Goal: Task Accomplishment & Management: Manage account settings

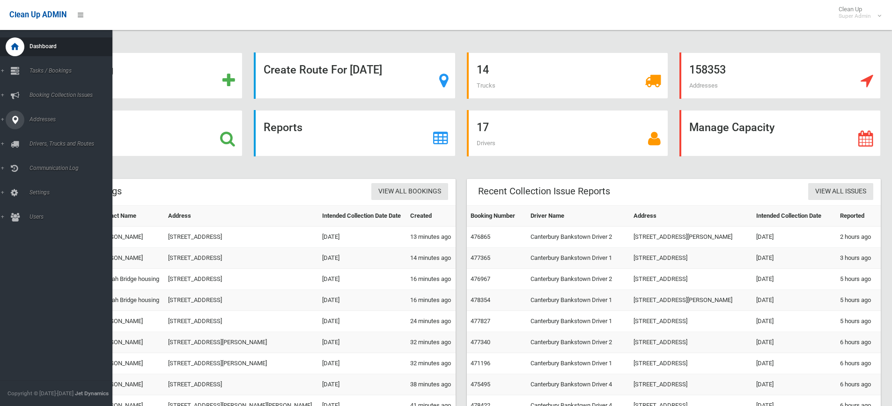
click at [46, 121] on span "Addresses" at bounding box center [73, 119] width 93 height 7
click at [48, 139] on span "All Addresses" at bounding box center [69, 135] width 85 height 7
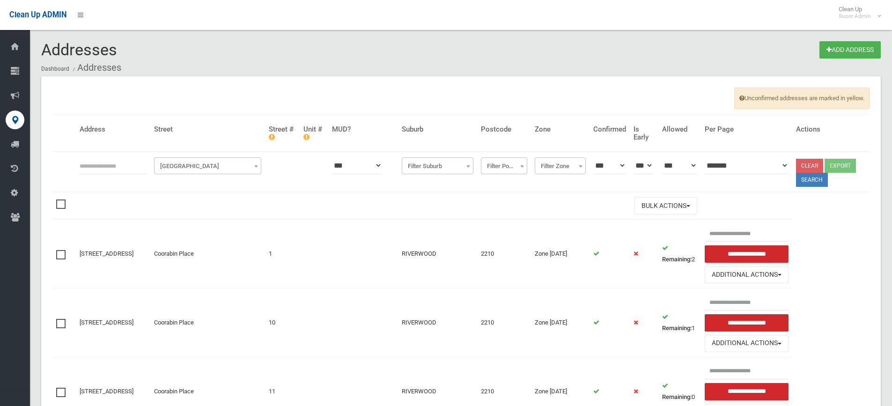
click at [110, 171] on input "text" at bounding box center [113, 165] width 67 height 17
click at [93, 168] on input "text" at bounding box center [113, 165] width 67 height 17
type input "**********"
click button at bounding box center [0, 0] width 0 height 0
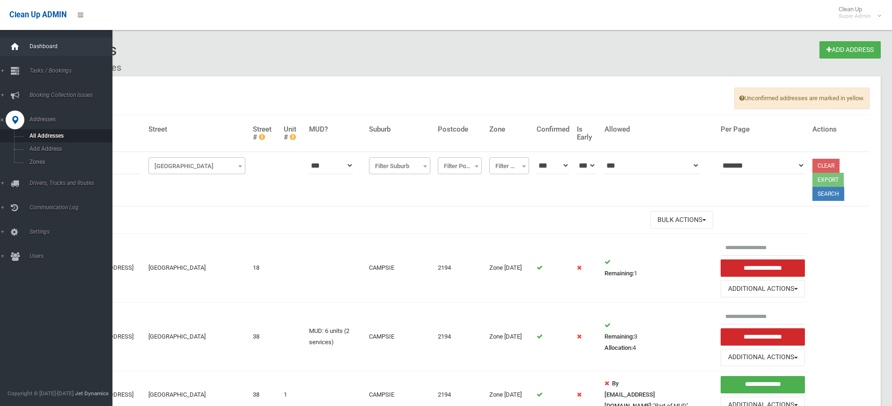
click at [16, 43] on icon at bounding box center [15, 46] width 10 height 19
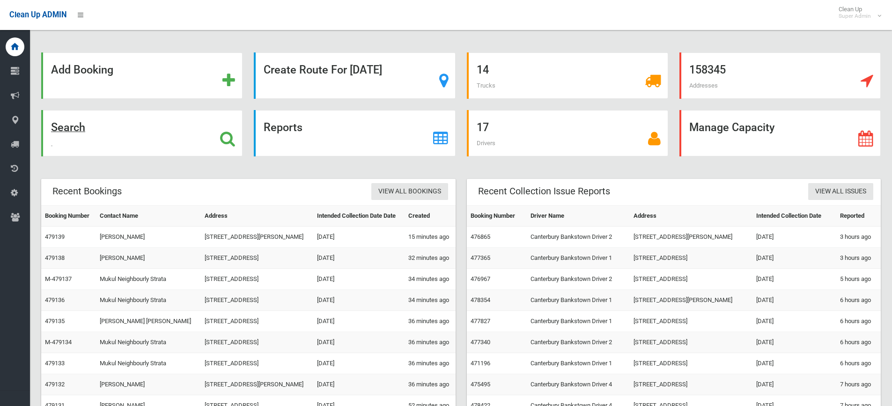
click at [76, 128] on strong "Search" at bounding box center [68, 127] width 34 height 13
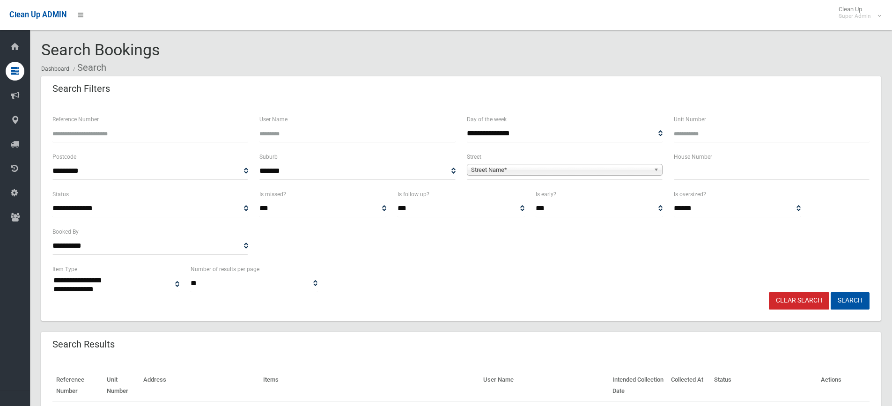
select select
click at [688, 169] on input "text" at bounding box center [771, 170] width 196 height 17
type input "***"
click at [624, 168] on span "Street Name*" at bounding box center [560, 169] width 179 height 11
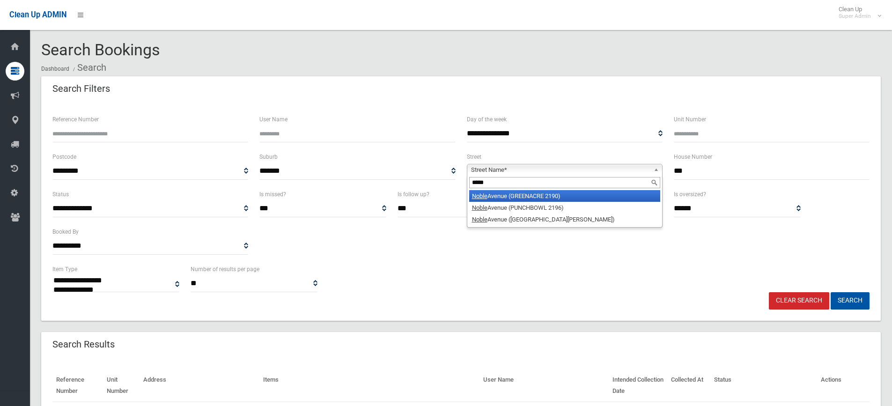
type input "*****"
click at [506, 195] on li "Noble Avenue (GREENACRE 2190)" at bounding box center [564, 196] width 191 height 12
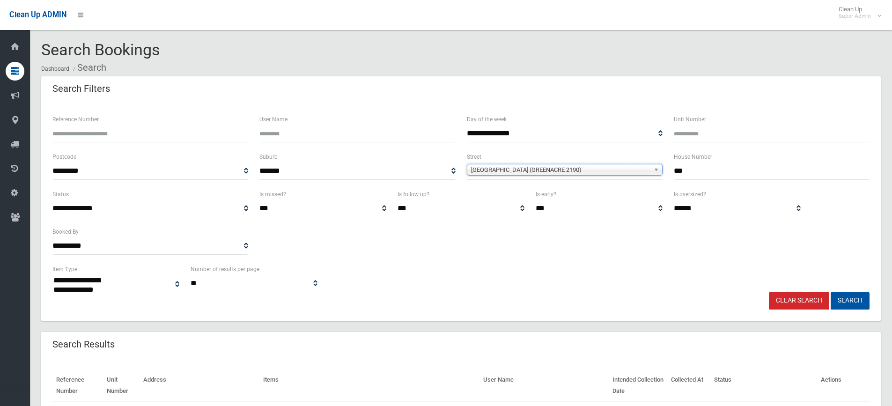
click at [830, 292] on button "Search" at bounding box center [849, 300] width 39 height 17
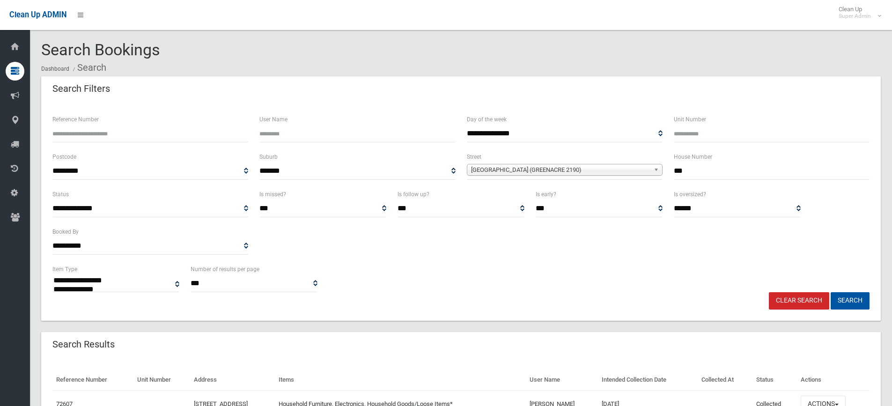
select select
click at [693, 172] on input "***" at bounding box center [771, 170] width 196 height 17
click at [830, 292] on button "Search" at bounding box center [849, 300] width 39 height 17
click at [650, 170] on link "[GEOGRAPHIC_DATA] (GREENACRE 2190)" at bounding box center [565, 170] width 196 height 12
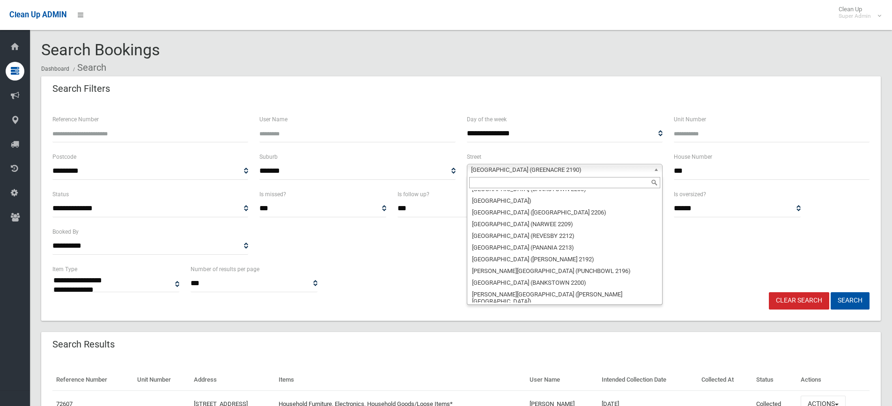
scroll to position [27133, 0]
click at [539, 184] on input "text" at bounding box center [564, 182] width 191 height 11
type input "***"
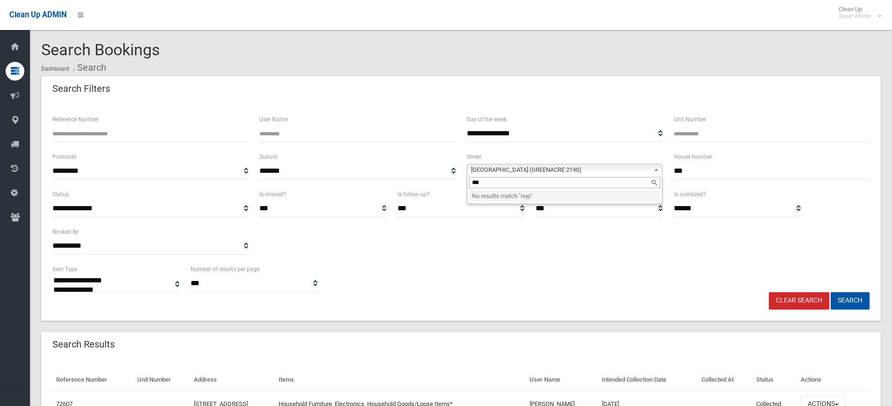
scroll to position [0, 0]
select select
click at [579, 168] on span "Noble Avenue (GREENACRE 2190)" at bounding box center [560, 169] width 179 height 11
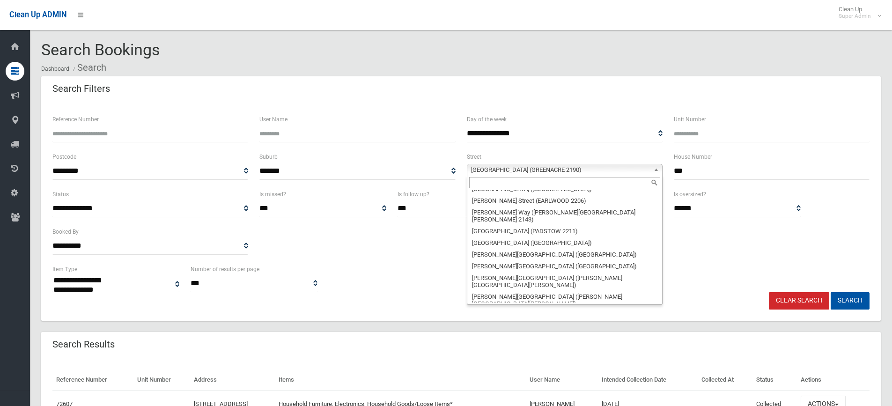
scroll to position [18018, 0]
click at [513, 184] on input "text" at bounding box center [564, 182] width 191 height 11
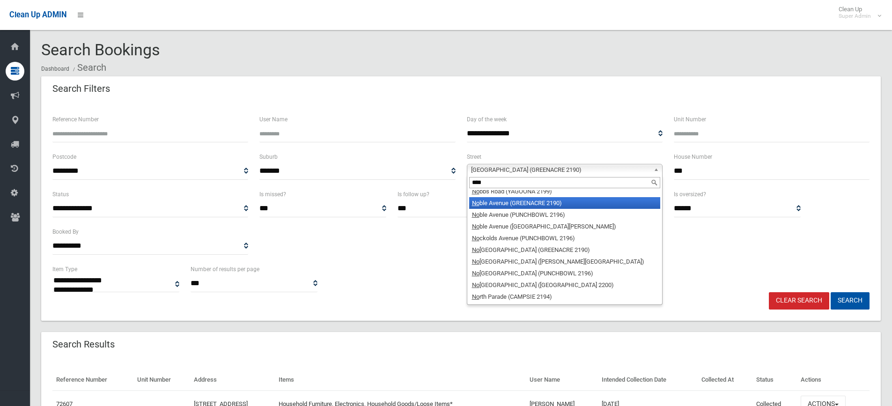
scroll to position [0, 0]
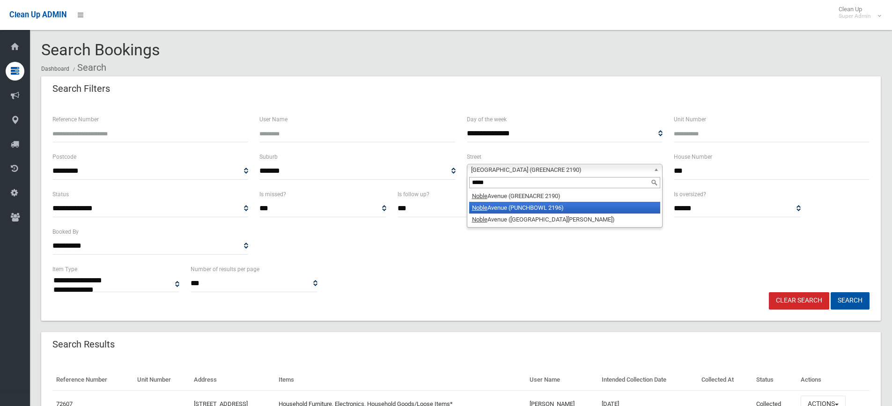
type input "*****"
click at [526, 206] on li "Noble Avenue (PUNCHBOWL 2196)" at bounding box center [564, 208] width 191 height 12
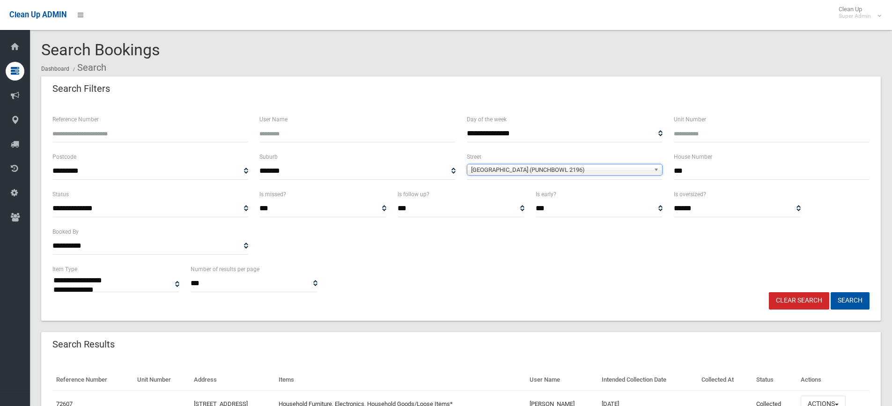
click at [830, 292] on button "Search" at bounding box center [849, 300] width 39 height 17
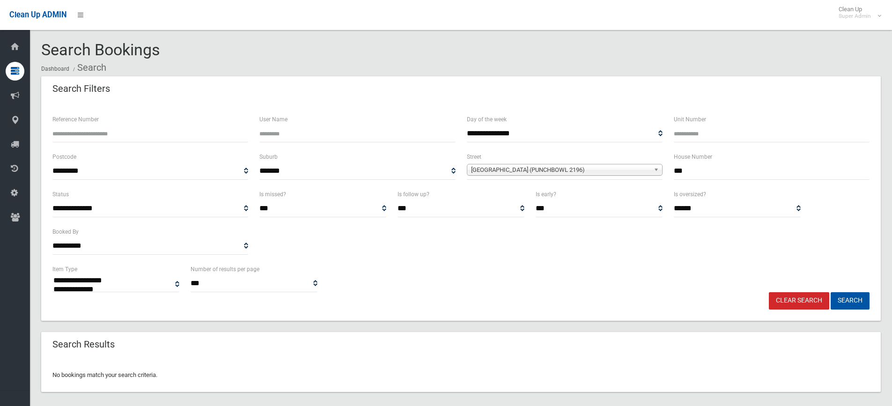
select select
click at [629, 170] on span "[GEOGRAPHIC_DATA] (PUNCHBOWL 2196)" at bounding box center [560, 169] width 179 height 11
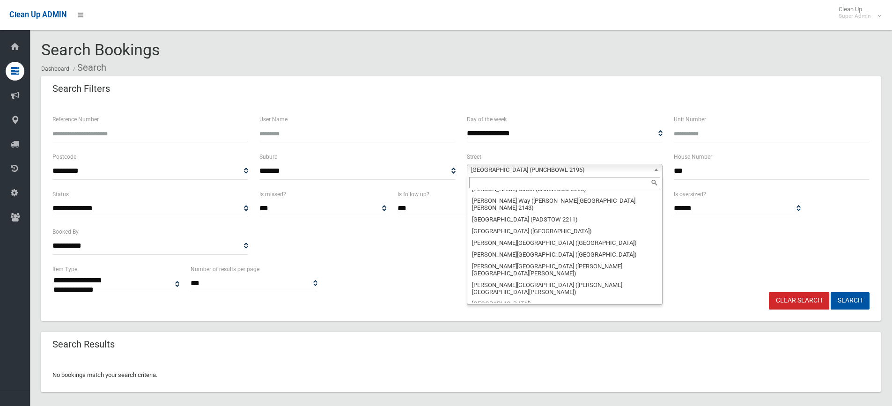
scroll to position [18030, 0]
click at [552, 183] on input "text" at bounding box center [564, 182] width 191 height 11
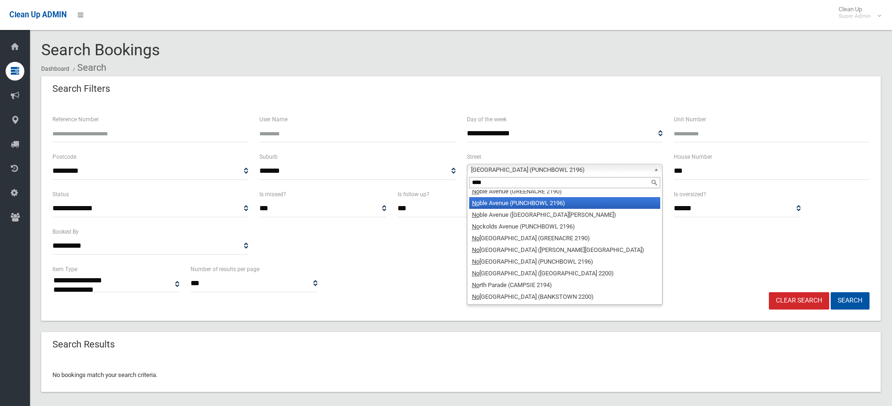
scroll to position [0, 0]
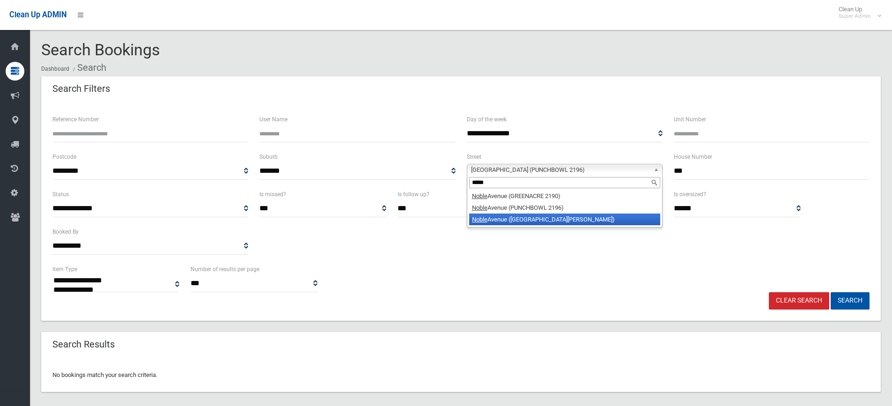
type input "*****"
click at [544, 218] on li "Noble Avenue (MOUNT LEWIS 2190)" at bounding box center [564, 219] width 191 height 12
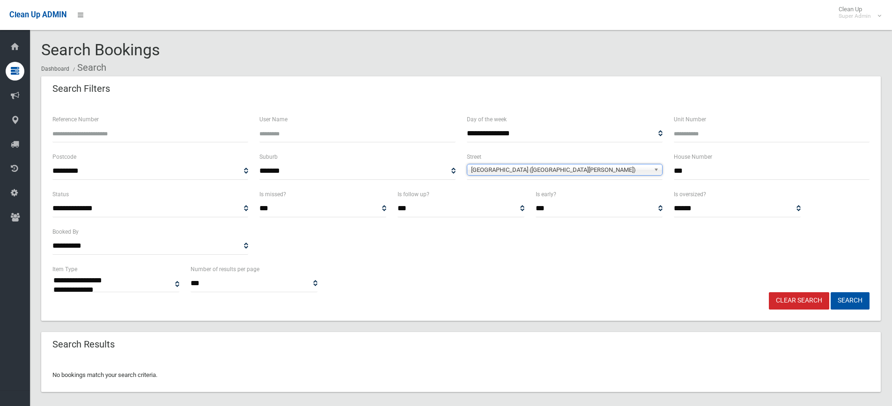
click at [830, 292] on button "Search" at bounding box center [849, 300] width 39 height 17
select select
click at [688, 168] on input "***" at bounding box center [771, 170] width 196 height 17
click at [683, 168] on input "***" at bounding box center [771, 170] width 196 height 17
click at [683, 168] on input "**" at bounding box center [771, 170] width 196 height 17
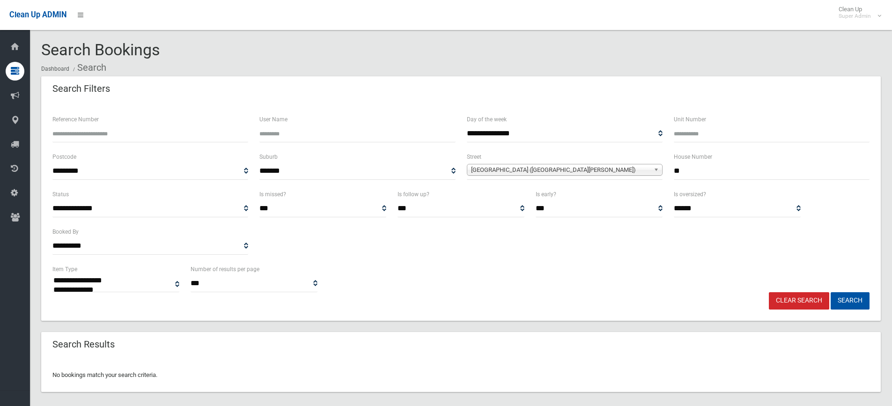
type input "**"
click at [622, 170] on span "Noble Avenue (MOUNT LEWIS 2190)" at bounding box center [560, 169] width 179 height 11
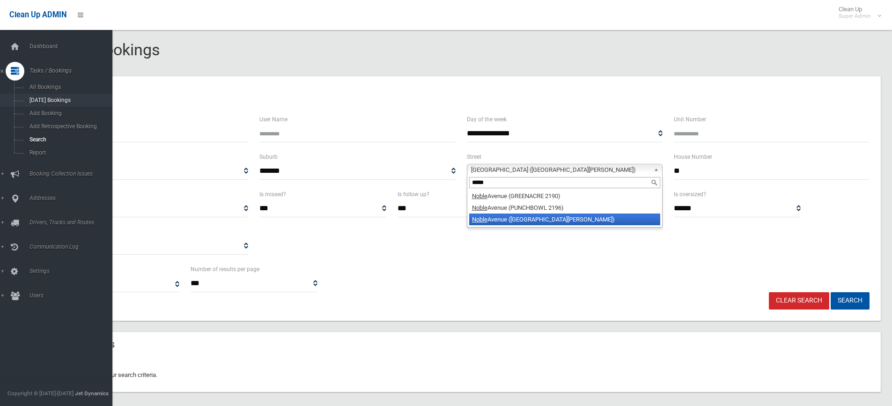
type input "*****"
click at [51, 102] on span "[DATE] Bookings" at bounding box center [69, 100] width 85 height 7
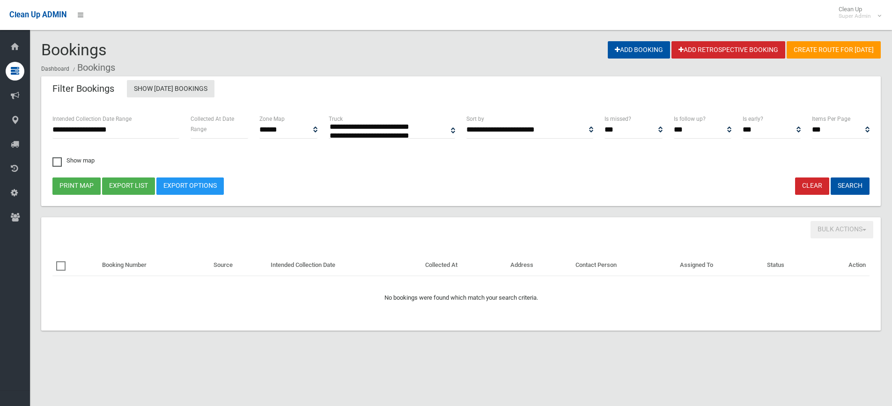
select select
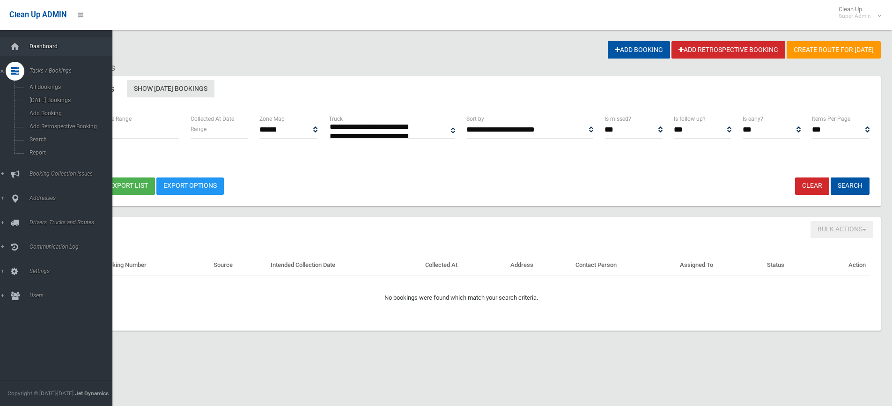
click at [35, 43] on span "Dashboard" at bounding box center [73, 46] width 93 height 7
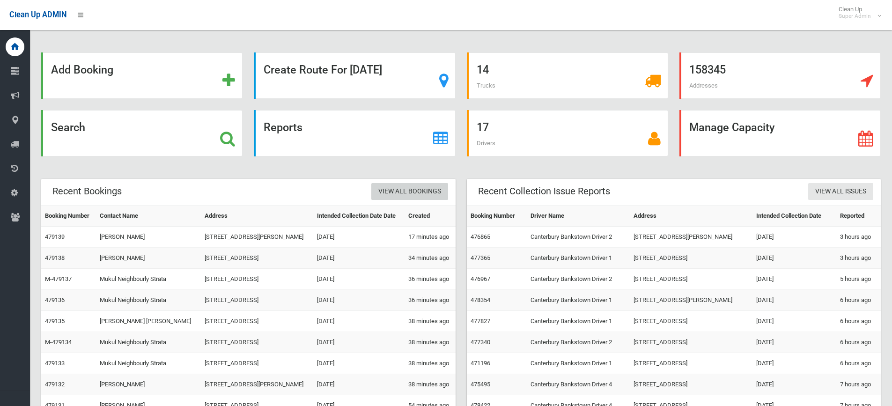
click at [422, 187] on link "View All Bookings" at bounding box center [409, 191] width 77 height 17
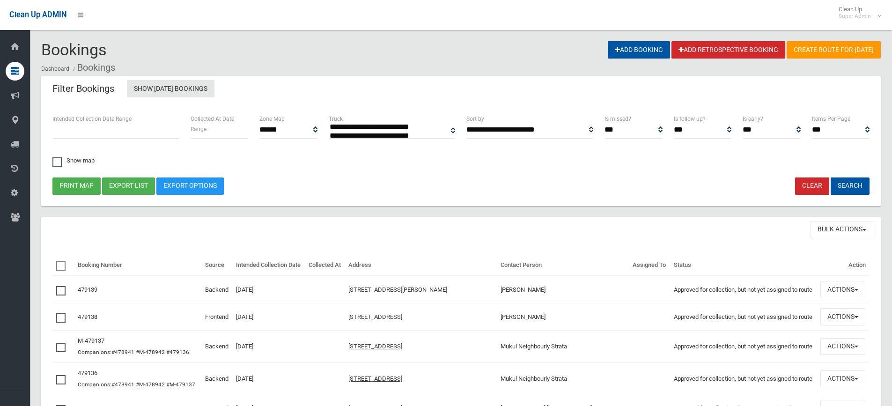
select select
click at [176, 91] on link "Show Today's Bookings" at bounding box center [171, 88] width 88 height 17
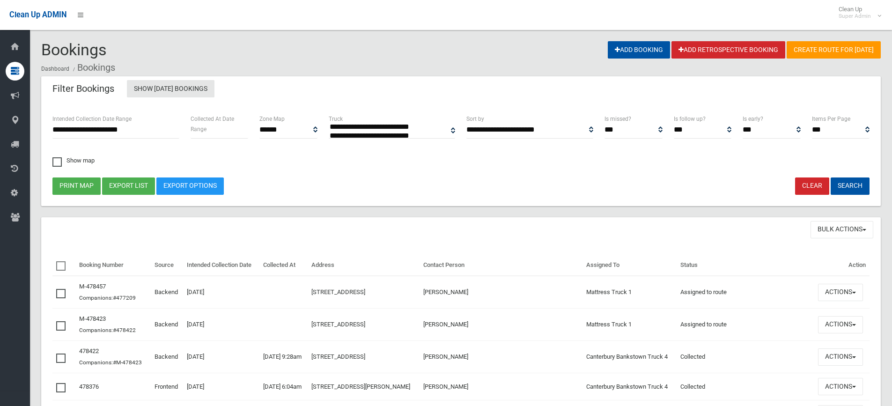
select select
click at [158, 116] on div "**********" at bounding box center [115, 126] width 127 height 25
click at [143, 222] on div "Bulk Actions Approve Selected Reject Selected Resend Confirmation Emails" at bounding box center [460, 230] width 839 height 26
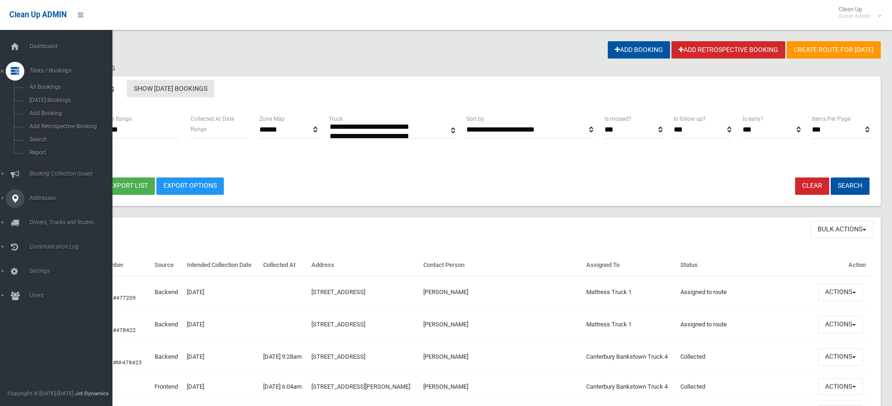
click at [47, 195] on span "Addresses" at bounding box center [73, 198] width 93 height 7
click at [51, 132] on link "All Addresses" at bounding box center [59, 135] width 119 height 13
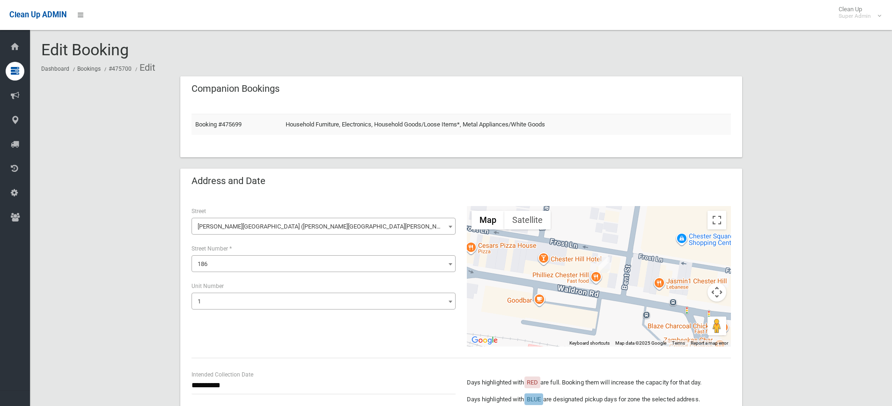
select select "*"
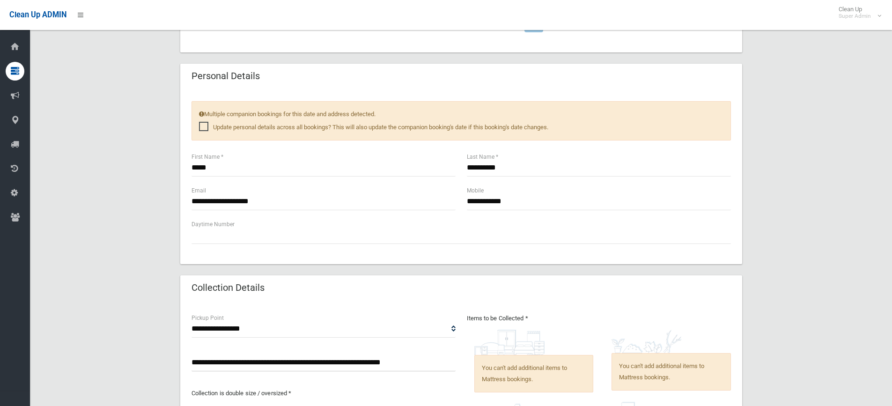
scroll to position [421, 0]
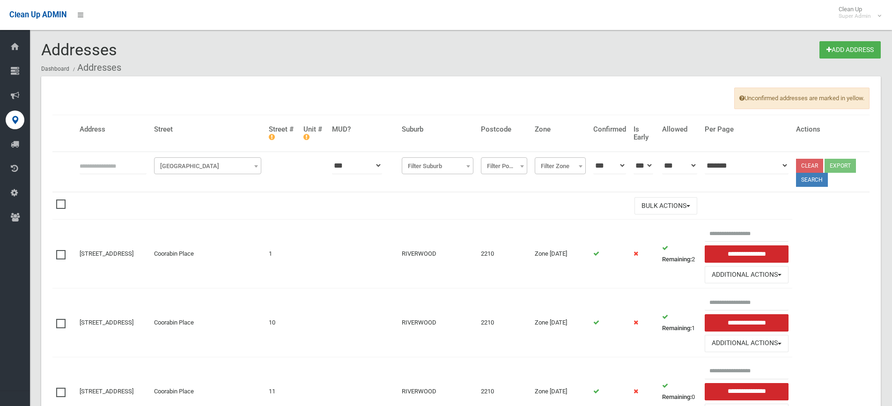
drag, startPoint x: 0, startPoint y: 0, endPoint x: 126, endPoint y: 165, distance: 208.0
click at [126, 165] on input "text" at bounding box center [113, 165] width 67 height 17
click button at bounding box center [0, 0] width 0 height 0
click at [82, 164] on input "**********" at bounding box center [113, 165] width 67 height 17
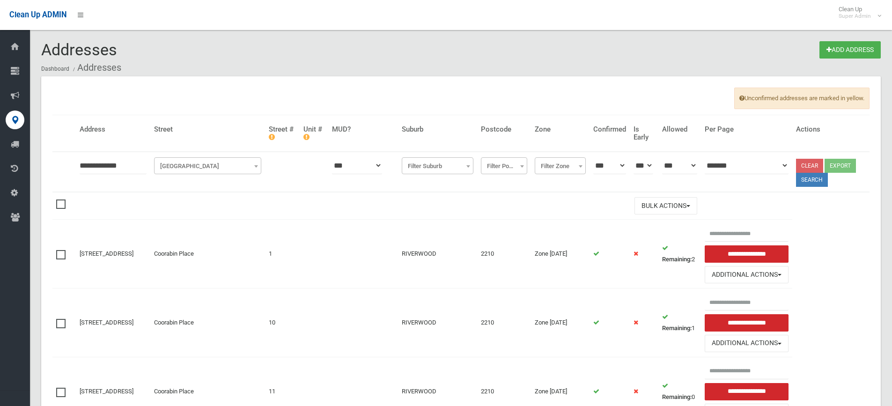
type input "**********"
click button at bounding box center [0, 0] width 0 height 0
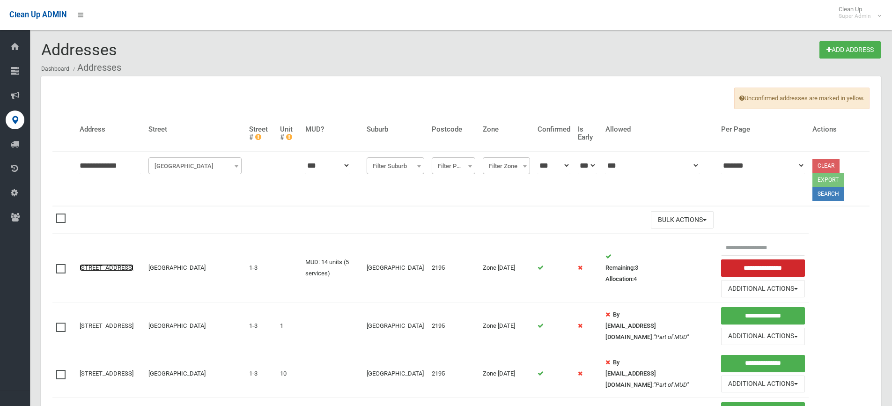
click at [102, 264] on link "[STREET_ADDRESS]" at bounding box center [107, 267] width 54 height 7
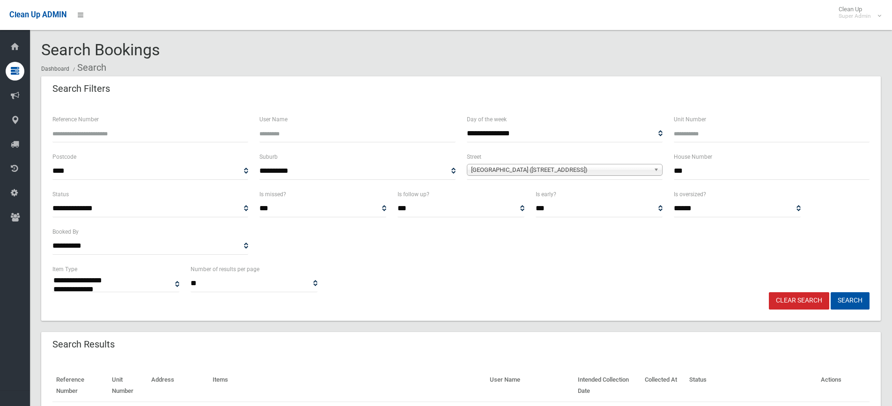
select select
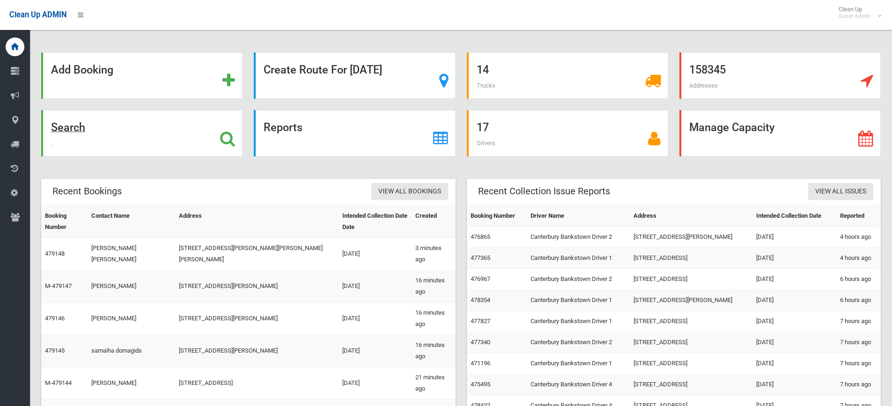
click at [76, 125] on strong "Search" at bounding box center [68, 127] width 34 height 13
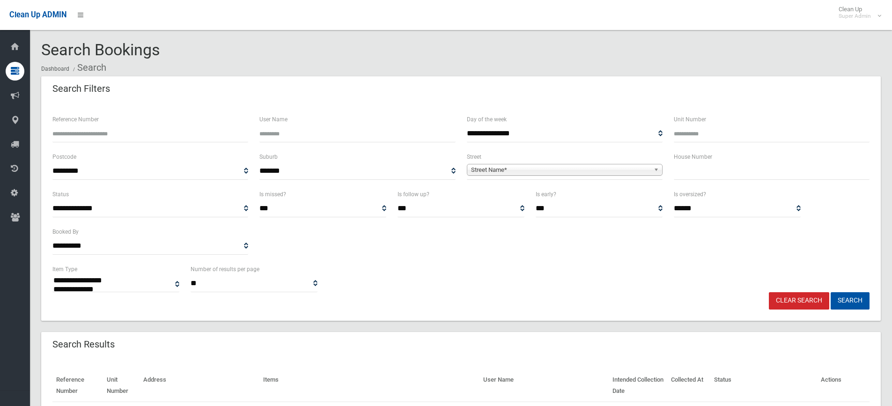
select select
click at [710, 167] on input "text" at bounding box center [771, 170] width 196 height 17
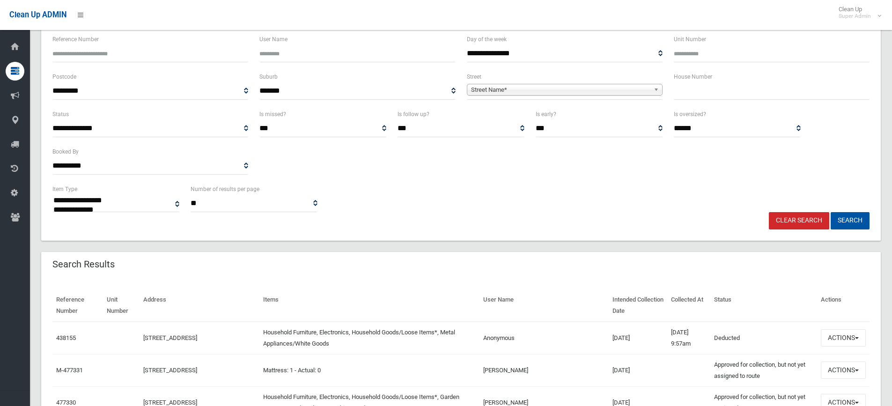
scroll to position [94, 0]
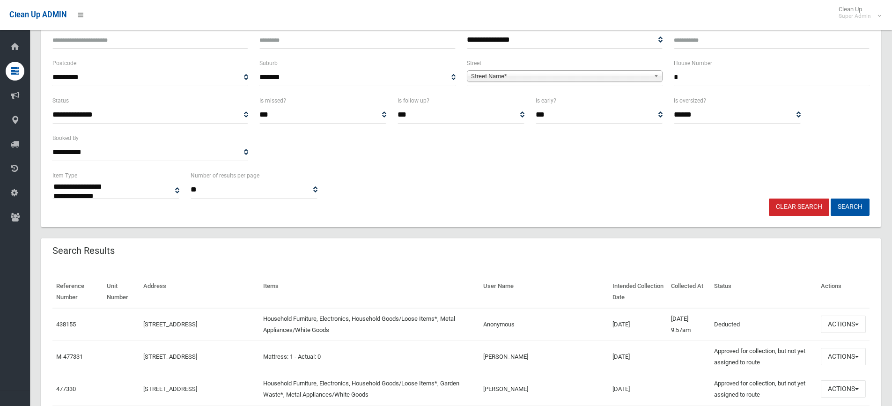
type input "*"
click at [604, 70] on span "**********" at bounding box center [565, 77] width 196 height 17
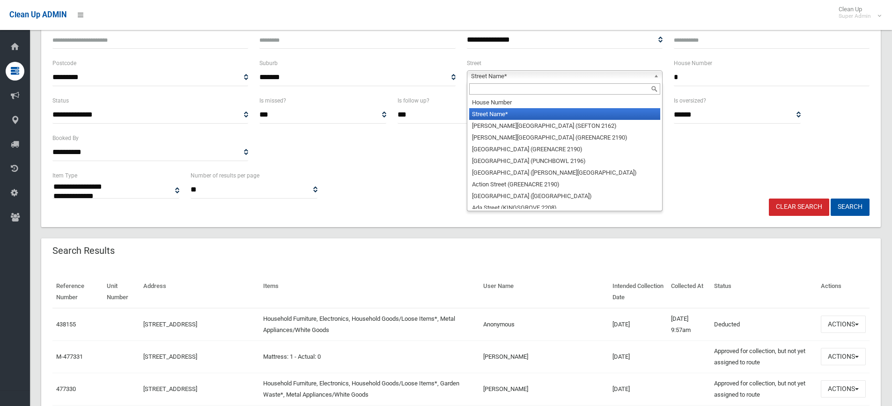
click at [605, 75] on span "Street Name*" at bounding box center [560, 76] width 179 height 11
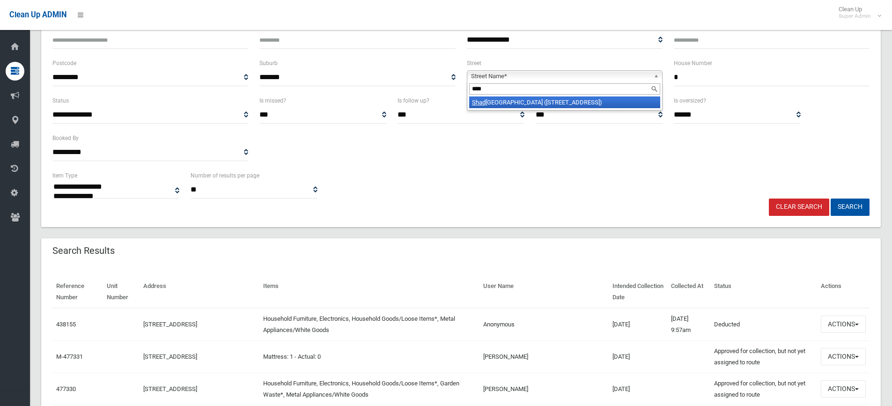
type input "****"
click at [543, 104] on li "Shad forth Street (WILEY PARK 2195)" at bounding box center [564, 102] width 191 height 12
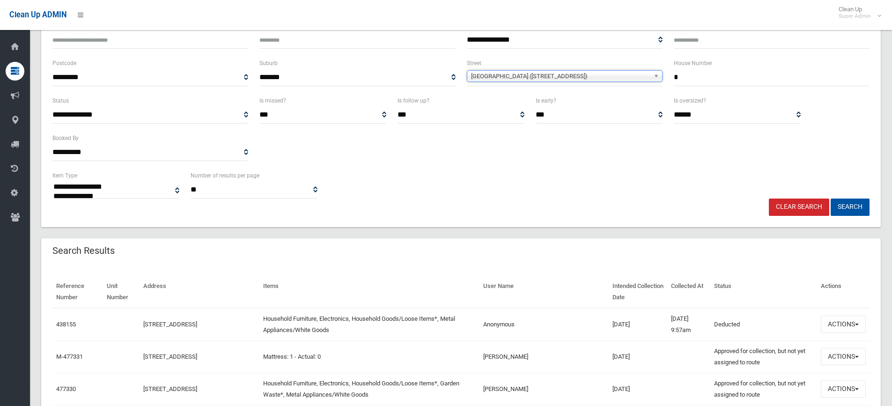
click at [830, 198] on button "Search" at bounding box center [849, 206] width 39 height 17
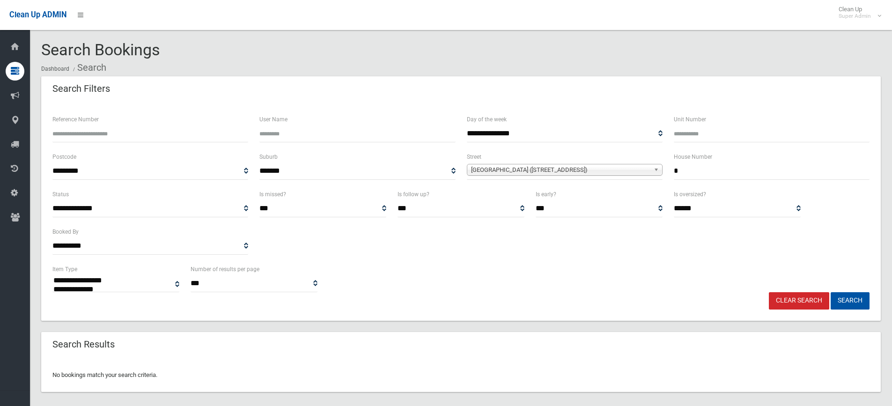
select select
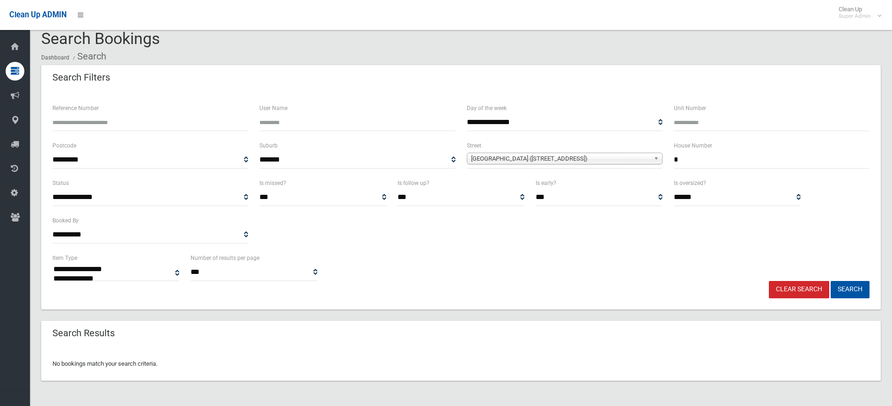
click at [688, 156] on input "*" at bounding box center [771, 159] width 196 height 17
type input "***"
click at [830, 281] on button "Search" at bounding box center [849, 289] width 39 height 17
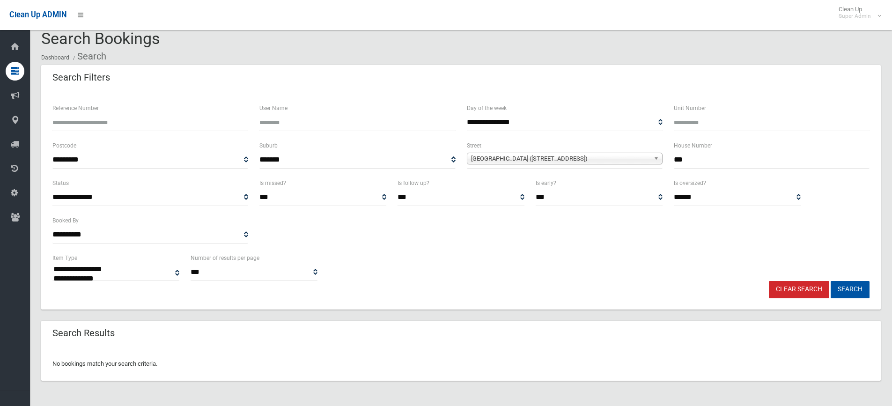
click at [534, 161] on span "[GEOGRAPHIC_DATA] ([STREET_ADDRESS])" at bounding box center [560, 158] width 179 height 11
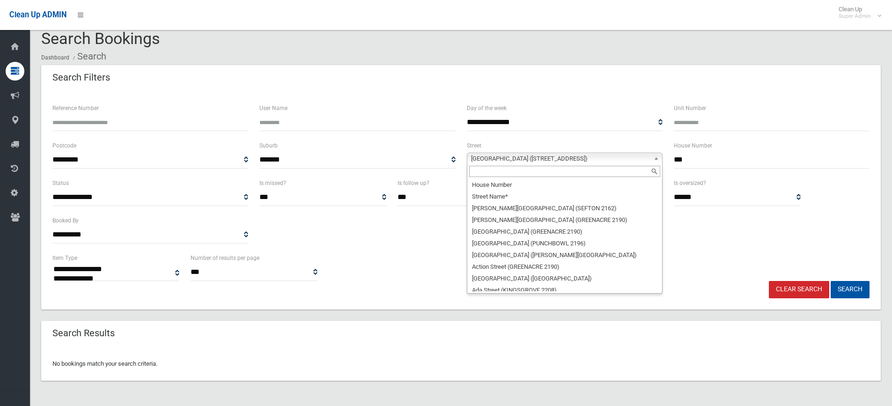
scroll to position [22188, 0]
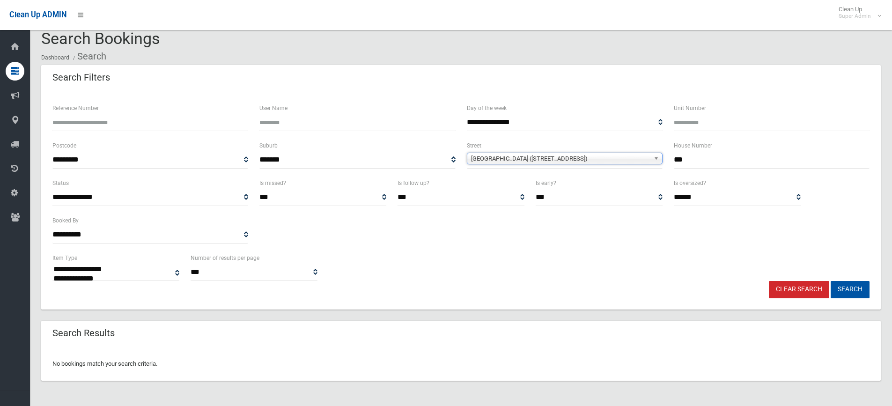
click at [691, 153] on input "***" at bounding box center [771, 159] width 196 height 17
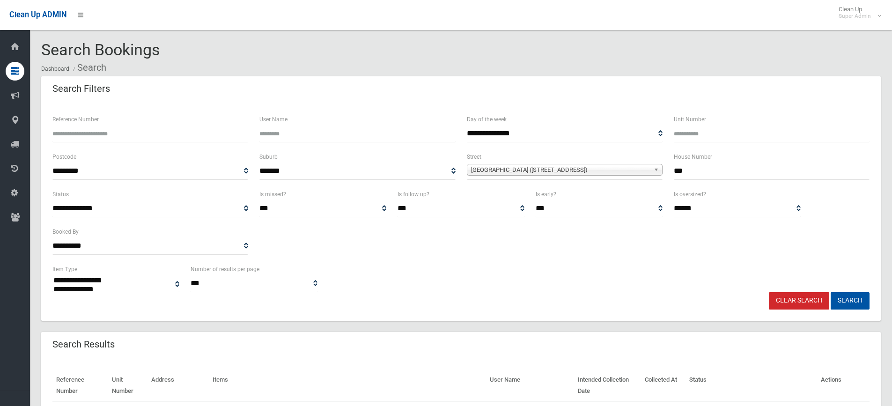
select select
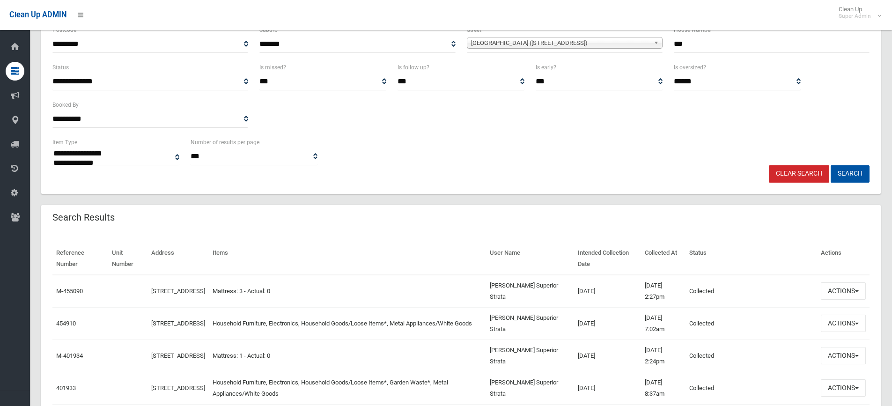
scroll to position [234, 0]
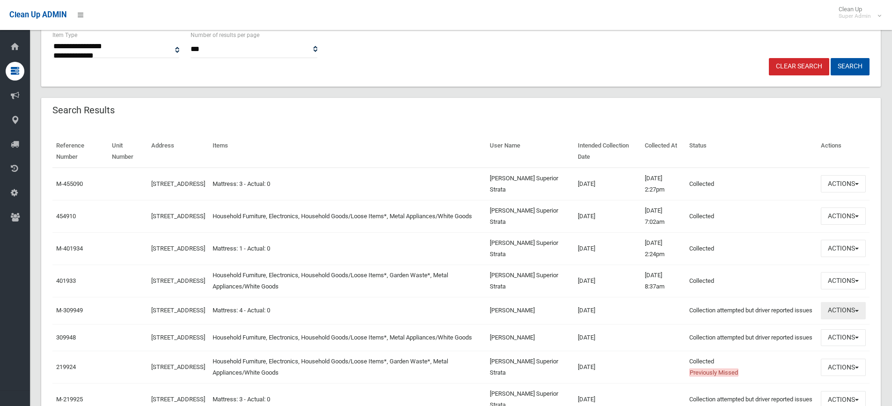
click at [839, 312] on button "Actions" at bounding box center [842, 310] width 45 height 17
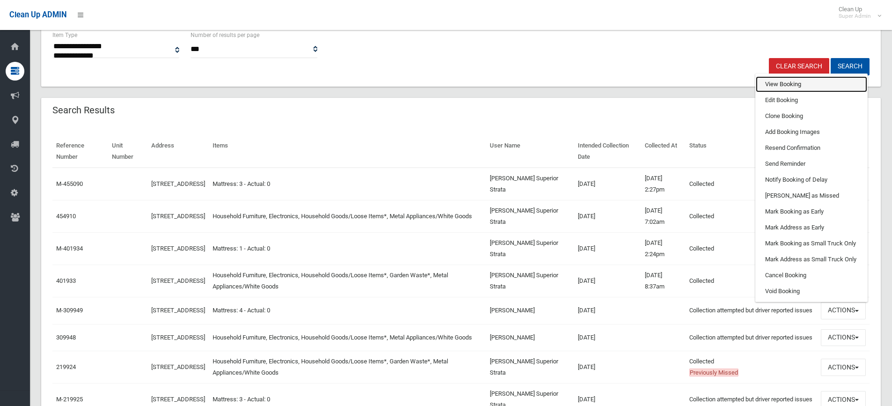
click at [783, 88] on link "View Booking" at bounding box center [810, 84] width 111 height 16
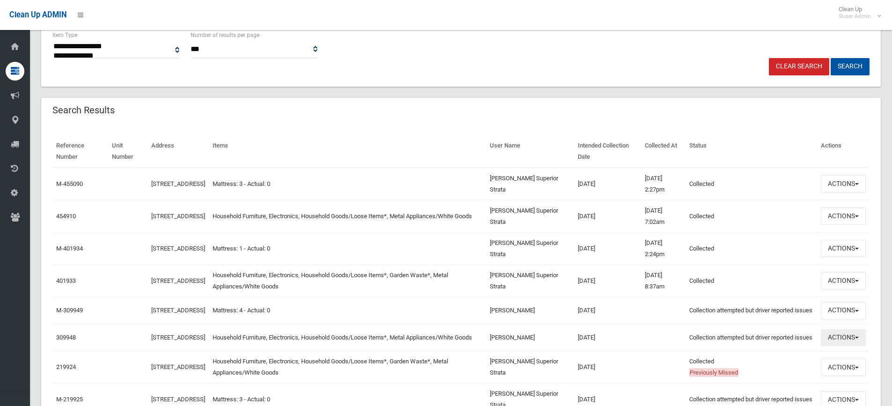
click at [852, 346] on button "Actions" at bounding box center [842, 337] width 45 height 17
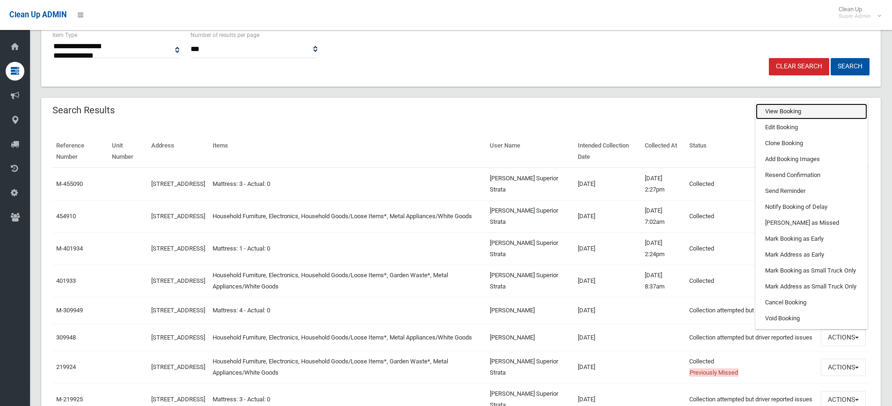
click at [781, 119] on link "View Booking" at bounding box center [810, 111] width 111 height 16
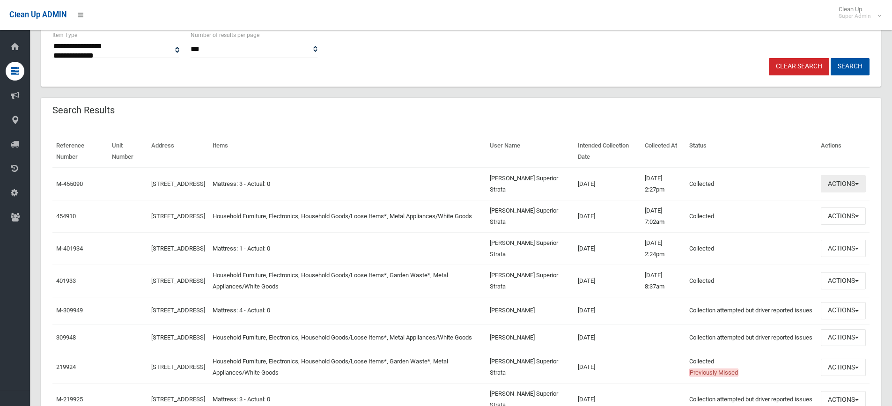
click at [848, 181] on button "Actions" at bounding box center [842, 183] width 45 height 17
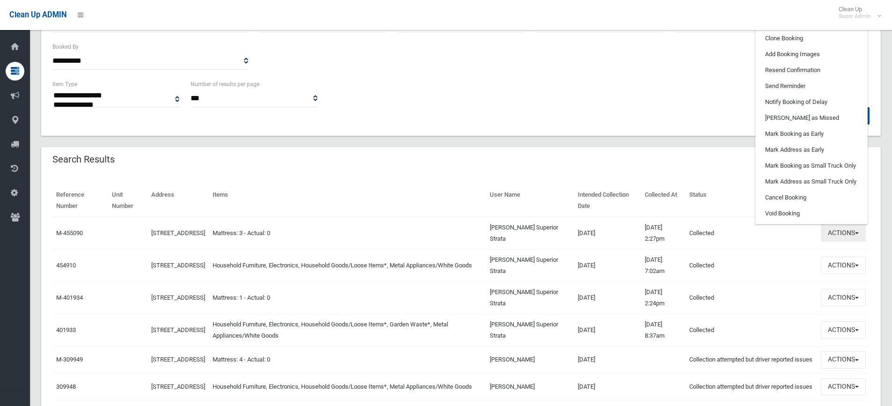
scroll to position [187, 0]
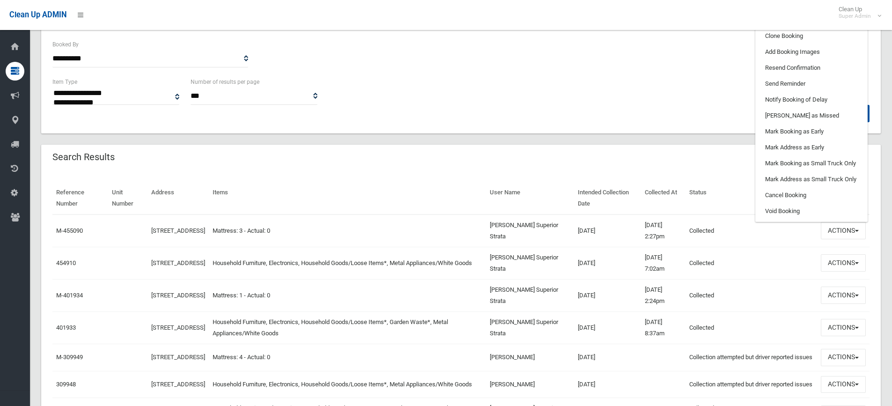
click at [619, 268] on td "09/04/2025" at bounding box center [607, 263] width 67 height 32
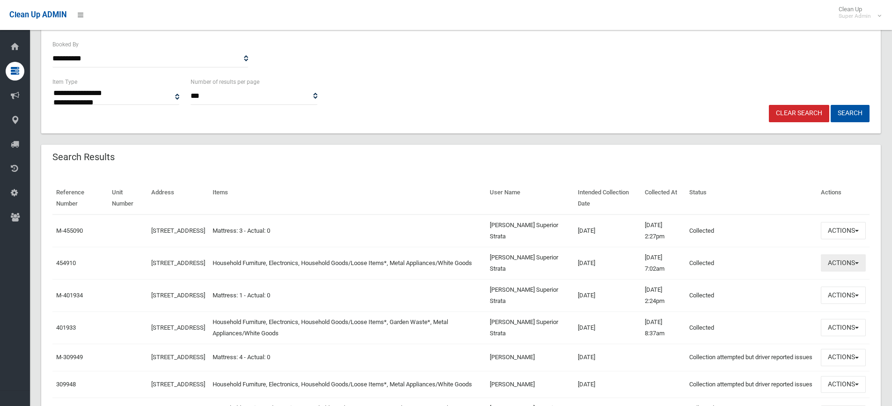
click at [844, 262] on button "Actions" at bounding box center [842, 262] width 45 height 17
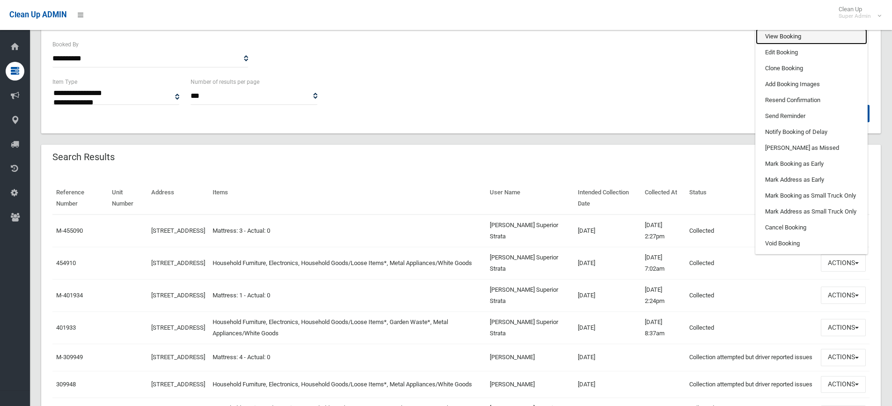
click at [797, 39] on link "View Booking" at bounding box center [810, 37] width 111 height 16
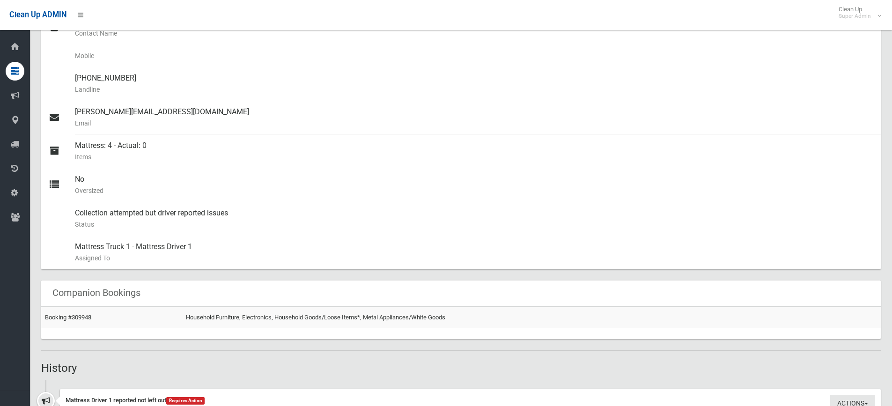
scroll to position [226, 0]
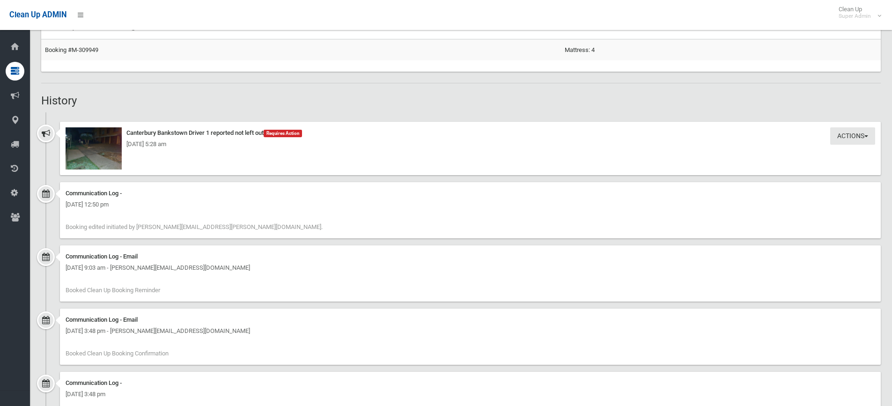
scroll to position [658, 0]
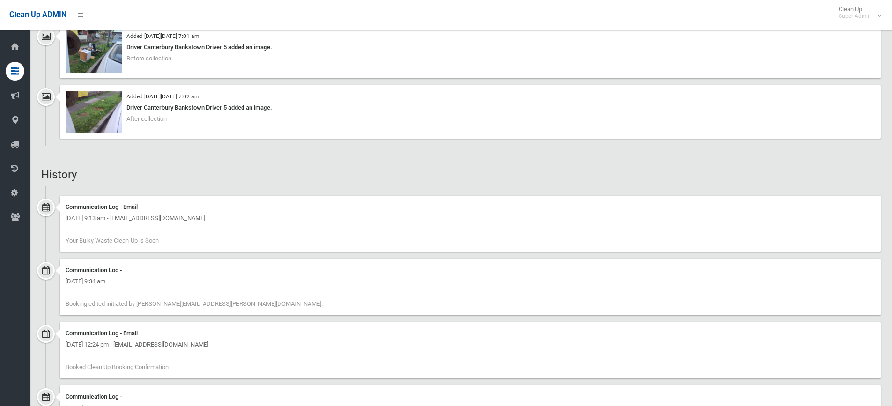
scroll to position [883, 0]
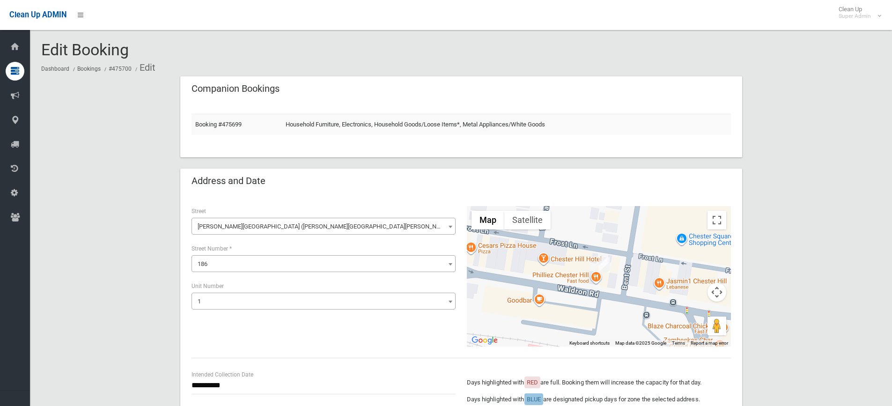
select select "*"
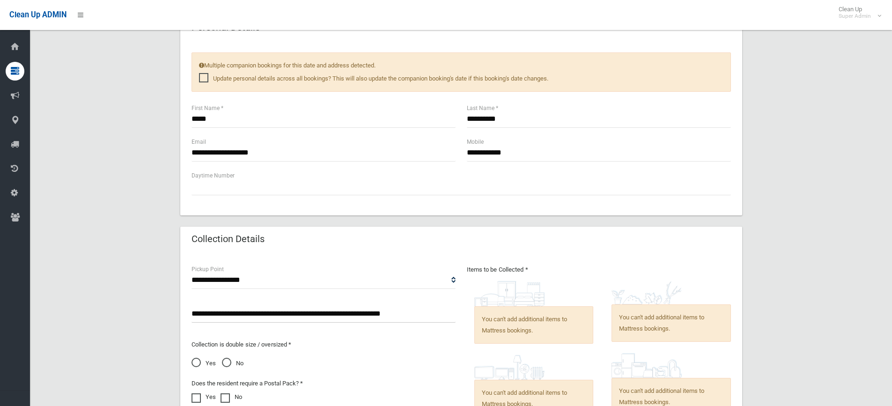
drag, startPoint x: 269, startPoint y: 315, endPoint x: 170, endPoint y: 315, distance: 98.8
click at [170, 315] on div "**********" at bounding box center [460, 161] width 839 height 1012
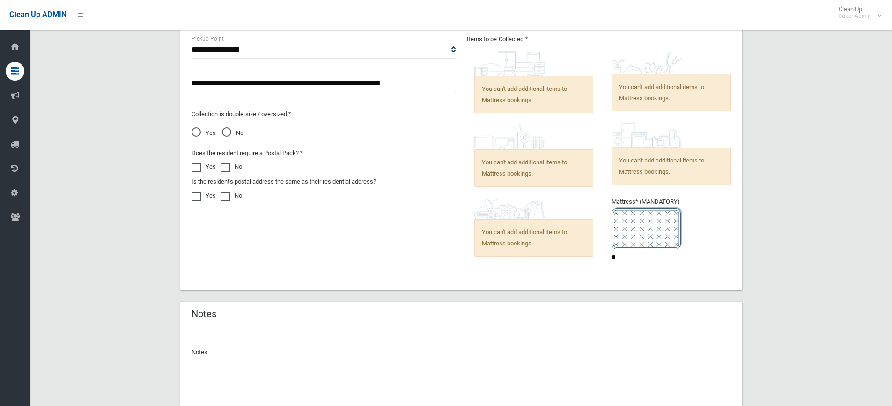
scroll to position [716, 0]
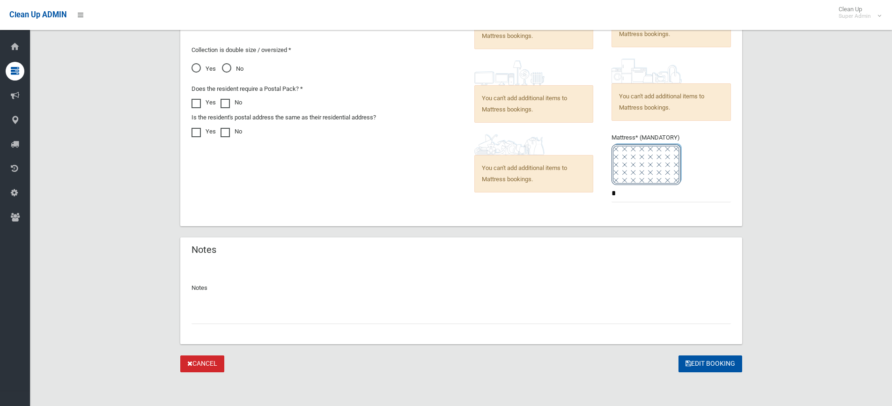
click at [244, 319] on input "text" at bounding box center [460, 315] width 539 height 17
type input "**********"
click at [707, 366] on button "Edit Booking" at bounding box center [710, 363] width 64 height 17
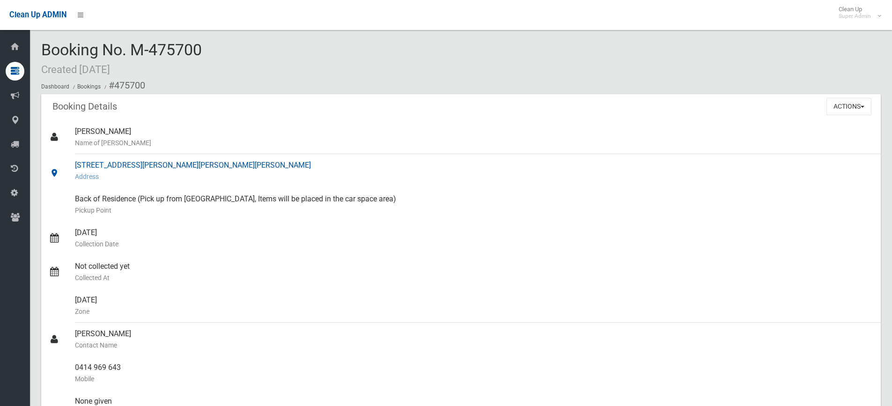
drag, startPoint x: 195, startPoint y: 167, endPoint x: 84, endPoint y: 167, distance: 110.5
click at [84, 167] on div "1/186 Waldron Road, CHESTER HILL NSW 2162 Address" at bounding box center [474, 171] width 798 height 34
copy div "186 Waldron Road, CHESTER HILL"
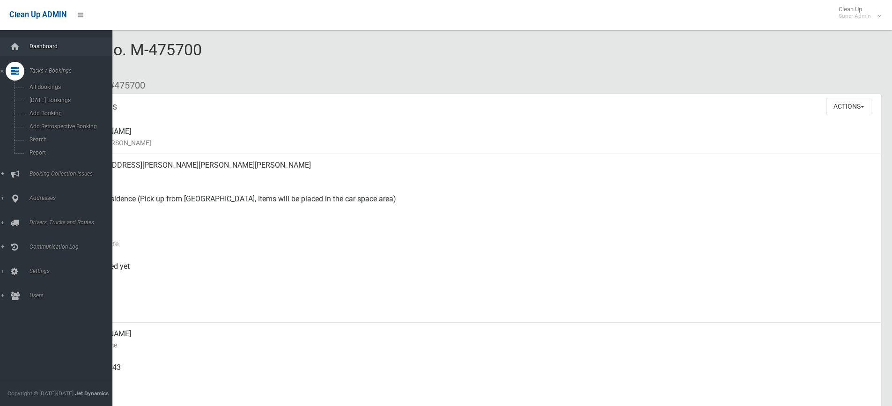
click at [28, 49] on span "Dashboard" at bounding box center [73, 46] width 93 height 7
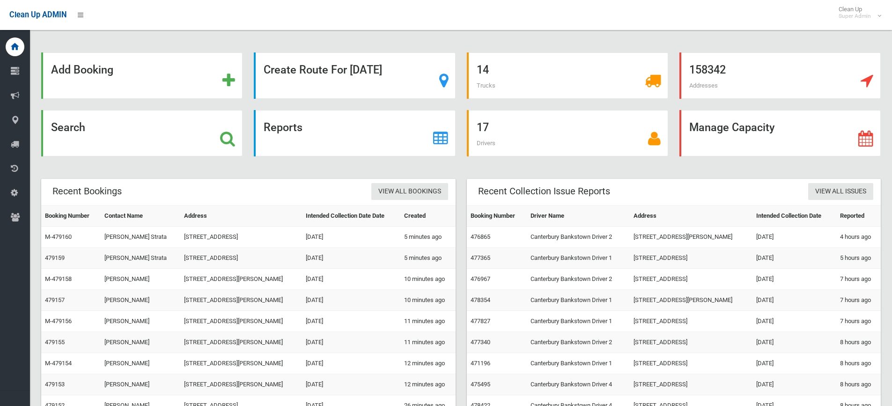
click at [202, 171] on div "Add Booking Create Route For [DATE] 14 Trucks 158342 Addresses Search Reports 1…" at bounding box center [460, 255] width 839 height 407
